Goal: Task Accomplishment & Management: Use online tool/utility

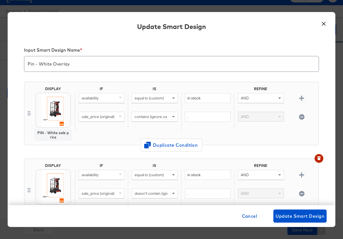
click at [323, 22] on button "×" at bounding box center [323, 22] width 10 height 10
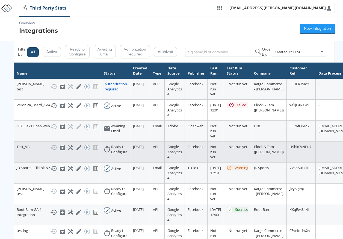
scroll to position [0, 0]
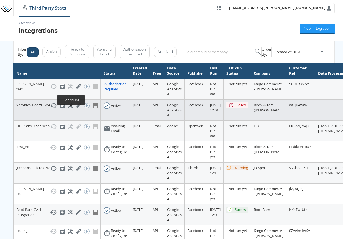
click at [72, 108] on icon at bounding box center [70, 105] width 5 height 5
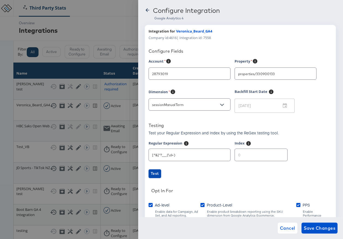
click at [158, 173] on span "Test" at bounding box center [155, 173] width 8 height 7
type input "Veronica Beard"
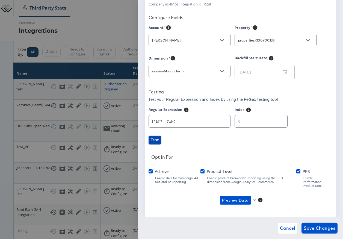
scroll to position [43, 0]
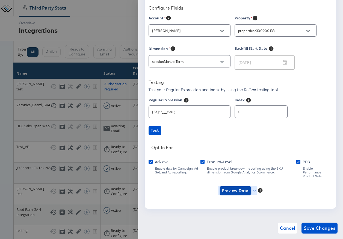
click at [233, 187] on span "Preview Data" at bounding box center [235, 190] width 27 height 7
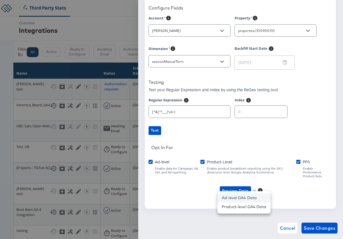
click at [241, 197] on li "Ad-level GA4 Data" at bounding box center [243, 197] width 53 height 9
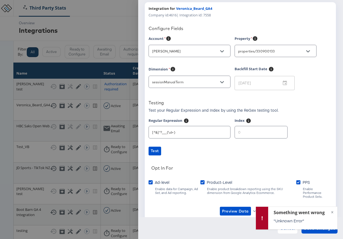
scroll to position [0, 0]
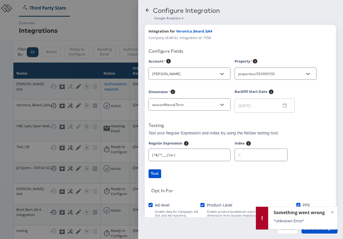
click at [147, 9] on icon at bounding box center [147, 9] width 5 height 5
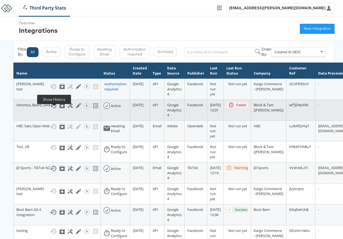
click at [55, 109] on icon at bounding box center [53, 105] width 7 height 7
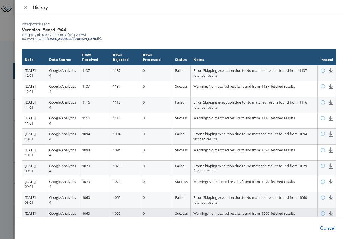
scroll to position [28, 0]
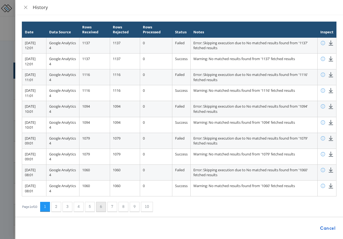
click at [103, 208] on button "6" at bounding box center [101, 207] width 10 height 10
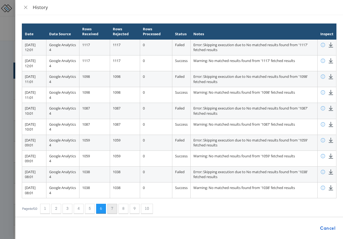
click at [113, 208] on button "7" at bounding box center [112, 208] width 10 height 10
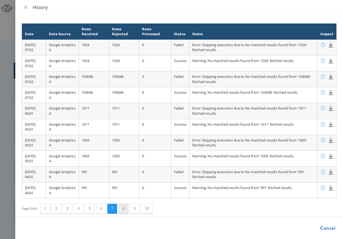
click at [123, 208] on button "8" at bounding box center [123, 208] width 10 height 10
click at [136, 209] on button "9" at bounding box center [135, 208] width 10 height 10
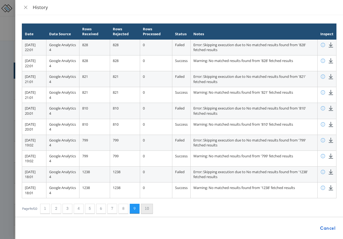
click at [146, 209] on button "10" at bounding box center [147, 208] width 12 height 10
click at [82, 210] on button "4" at bounding box center [80, 208] width 10 height 10
click at [68, 207] on button "3" at bounding box center [67, 208] width 10 height 10
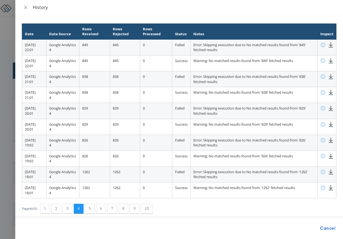
scroll to position [0, 0]
click at [56, 208] on button "2" at bounding box center [56, 208] width 10 height 10
click at [44, 208] on button "1" at bounding box center [45, 208] width 10 height 10
click at [93, 207] on button "5" at bounding box center [90, 208] width 10 height 10
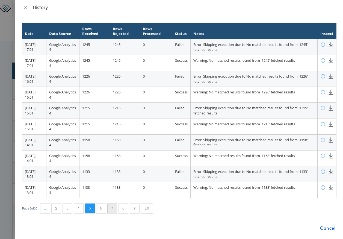
scroll to position [27, 0]
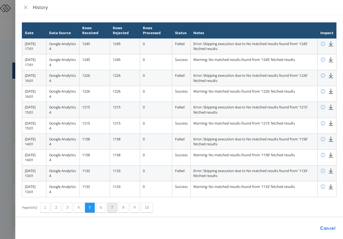
click at [117, 208] on button "7" at bounding box center [112, 207] width 10 height 10
click at [26, 5] on icon "close" at bounding box center [25, 7] width 4 height 4
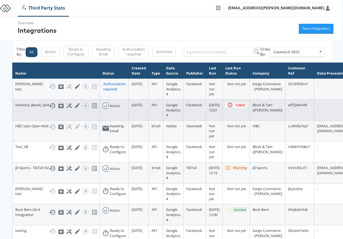
scroll to position [0, 2]
click at [70, 108] on icon at bounding box center [68, 105] width 5 height 5
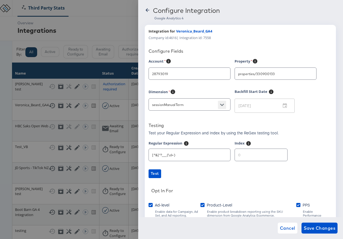
type input "Veronica Beard"
click at [219, 104] on button "Open" at bounding box center [222, 105] width 8 height 8
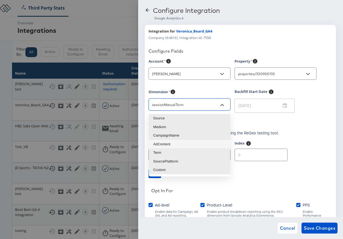
click at [187, 143] on li "AdContent" at bounding box center [189, 144] width 81 height 9
type input "sessionManualAdContent"
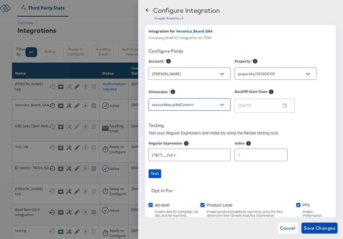
click at [317, 230] on span "Save Changes" at bounding box center [319, 228] width 32 height 8
